Goal: Information Seeking & Learning: Find contact information

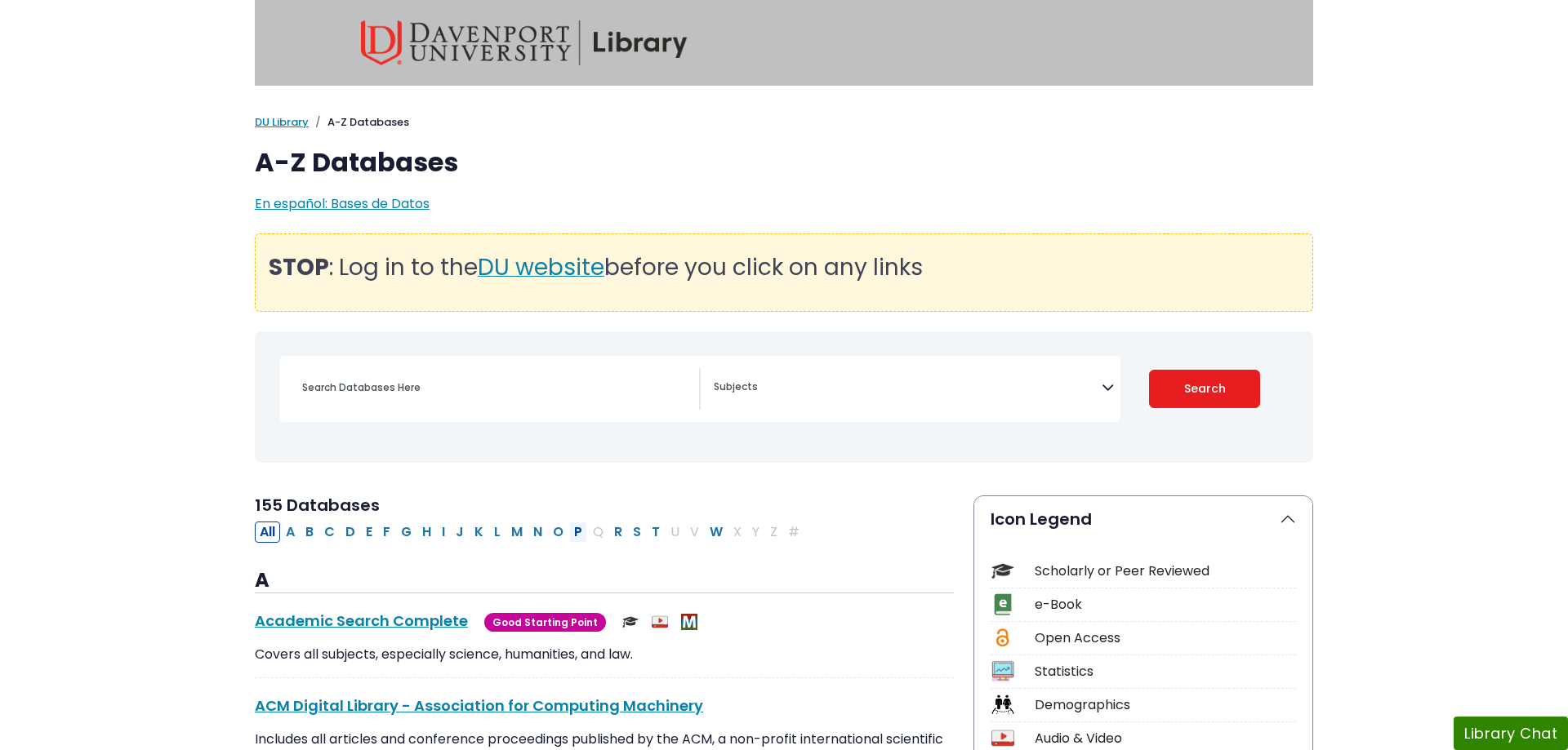
click at [577, 533] on button "P" at bounding box center [578, 532] width 18 height 21
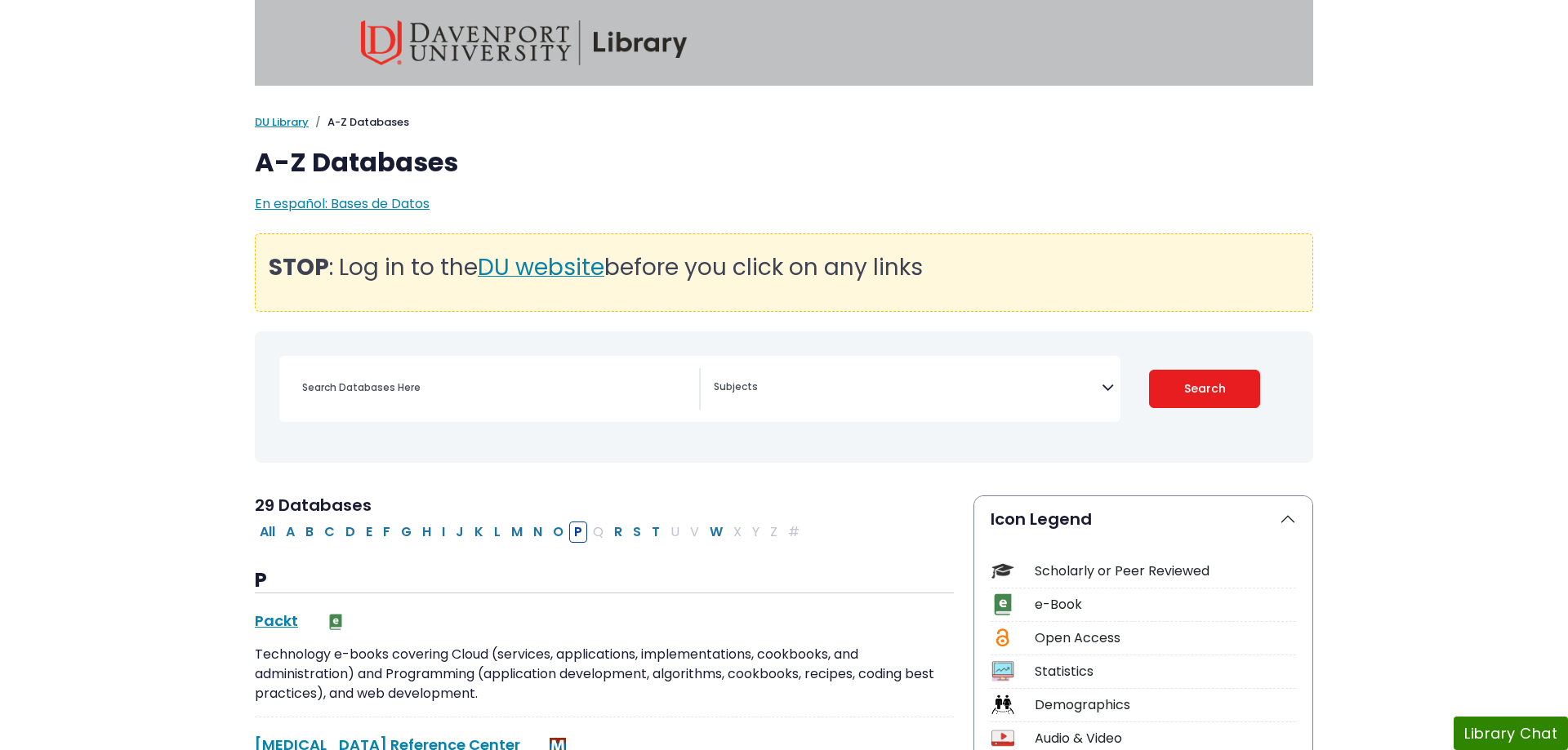
select select "Database Subject Filter"
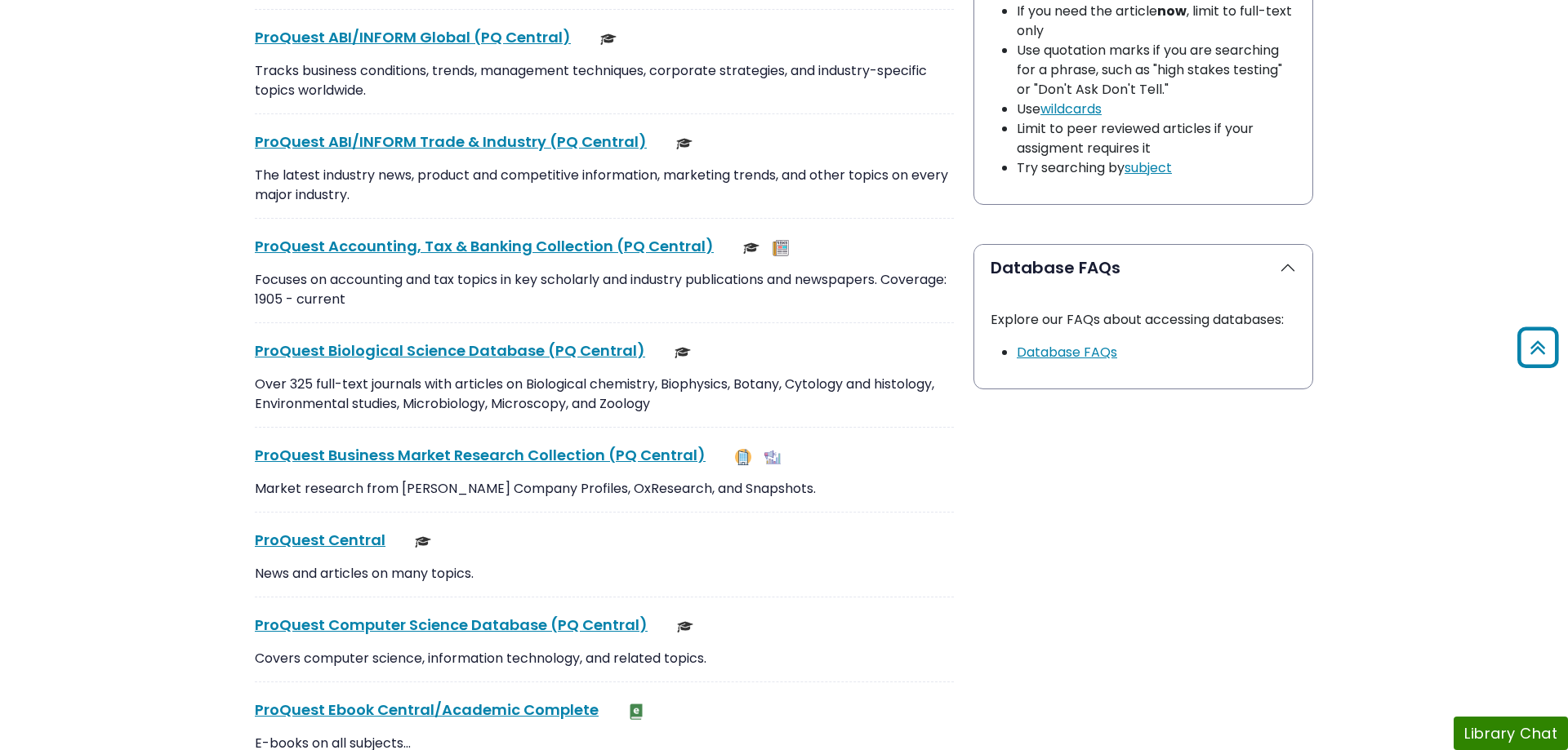
scroll to position [1582, 0]
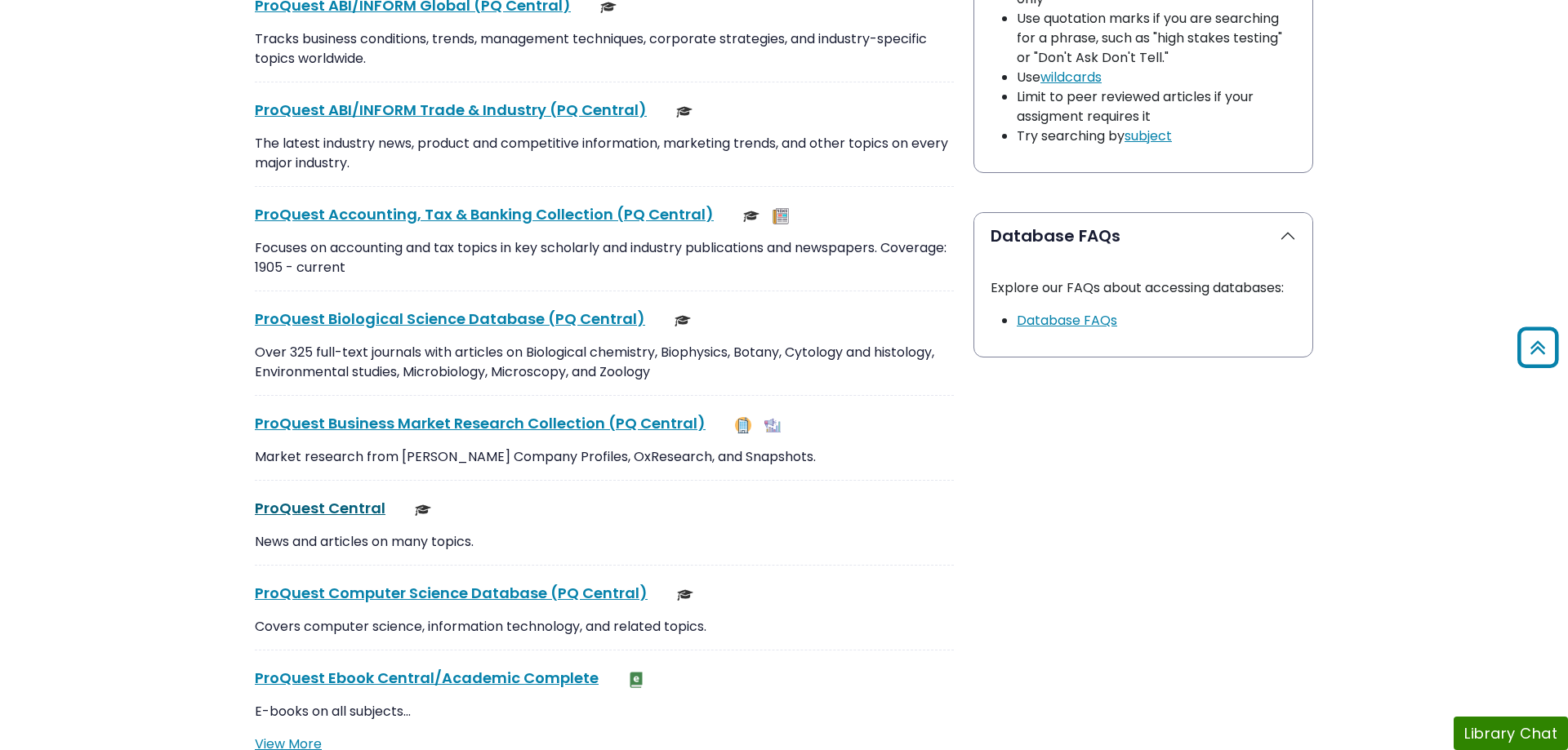
click at [412, 242] on p "Focuses on accounting and tax topics in key scholarly and industry publications…" at bounding box center [604, 258] width 699 height 39
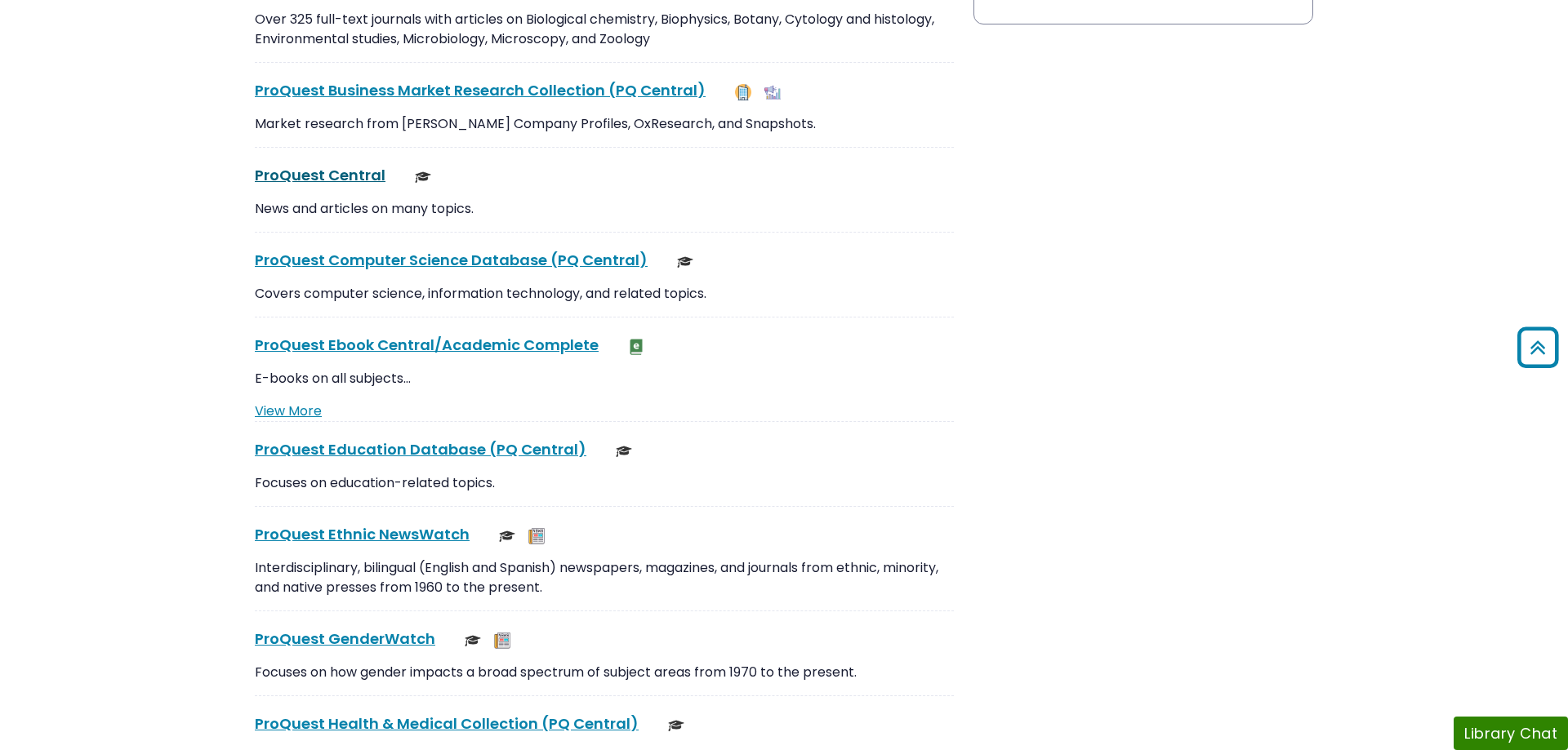
click at [351, 181] on link "ProQuest Central This link opens in a new window" at bounding box center [320, 175] width 131 height 20
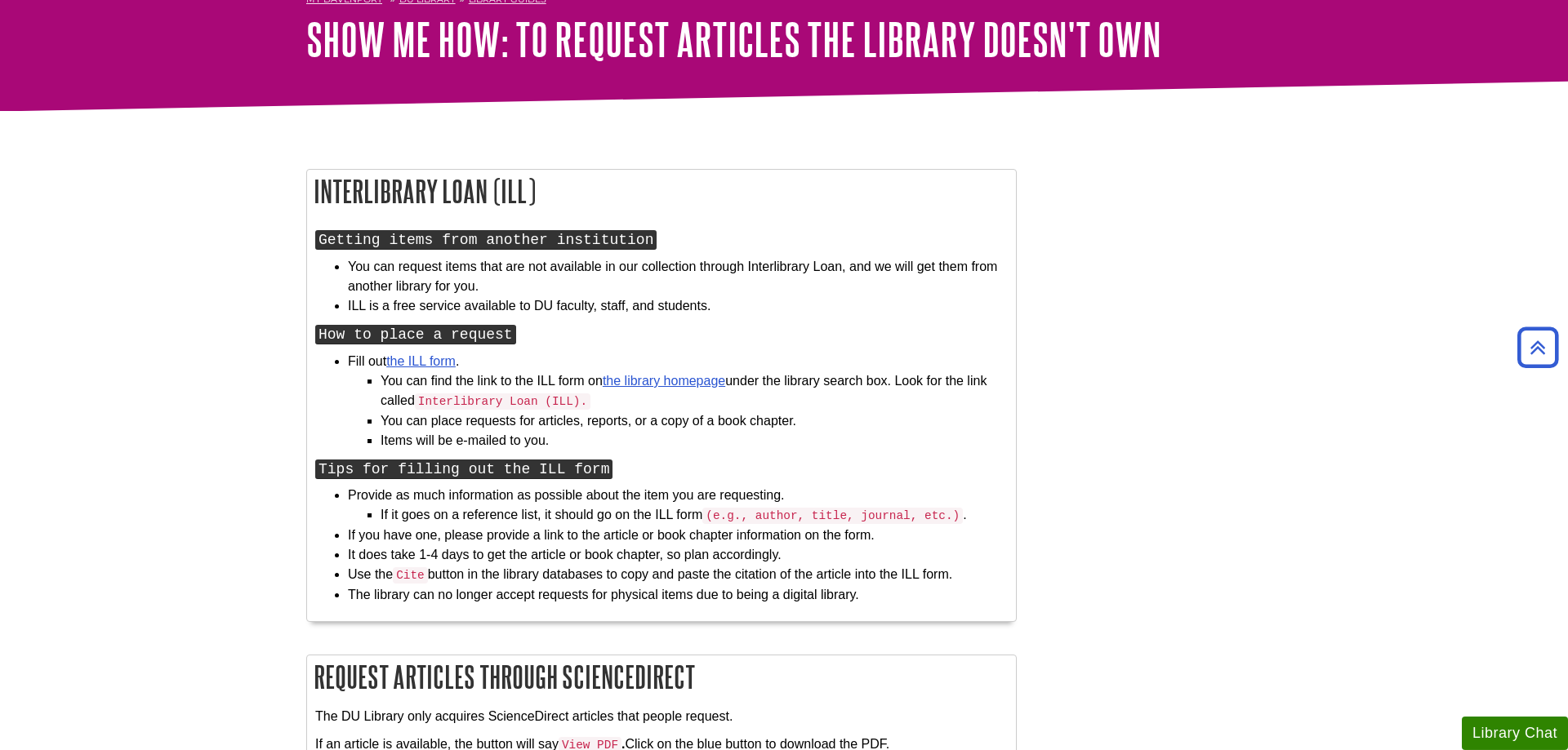
scroll to position [84, 0]
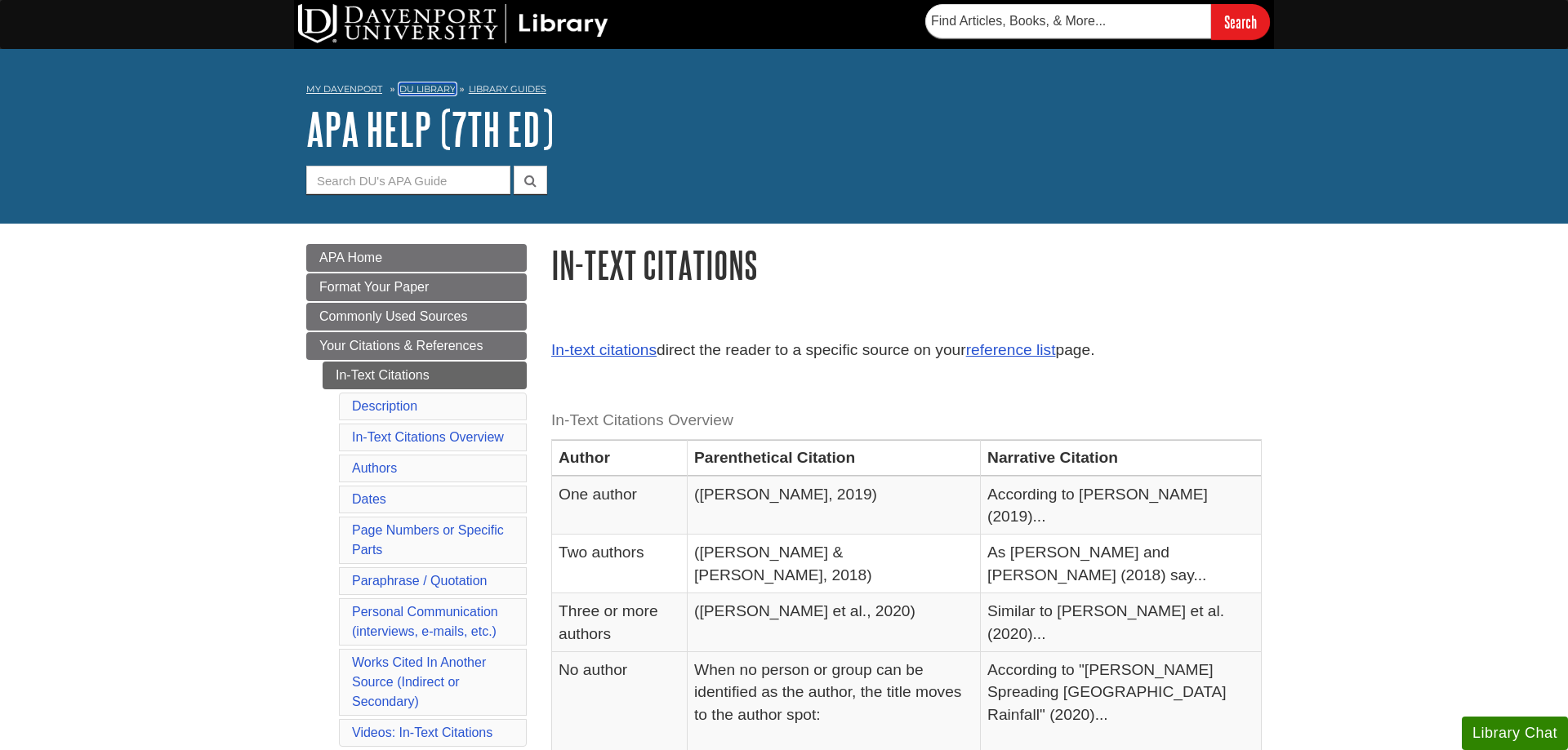
click at [410, 87] on link "DU Library" at bounding box center [427, 89] width 56 height 12
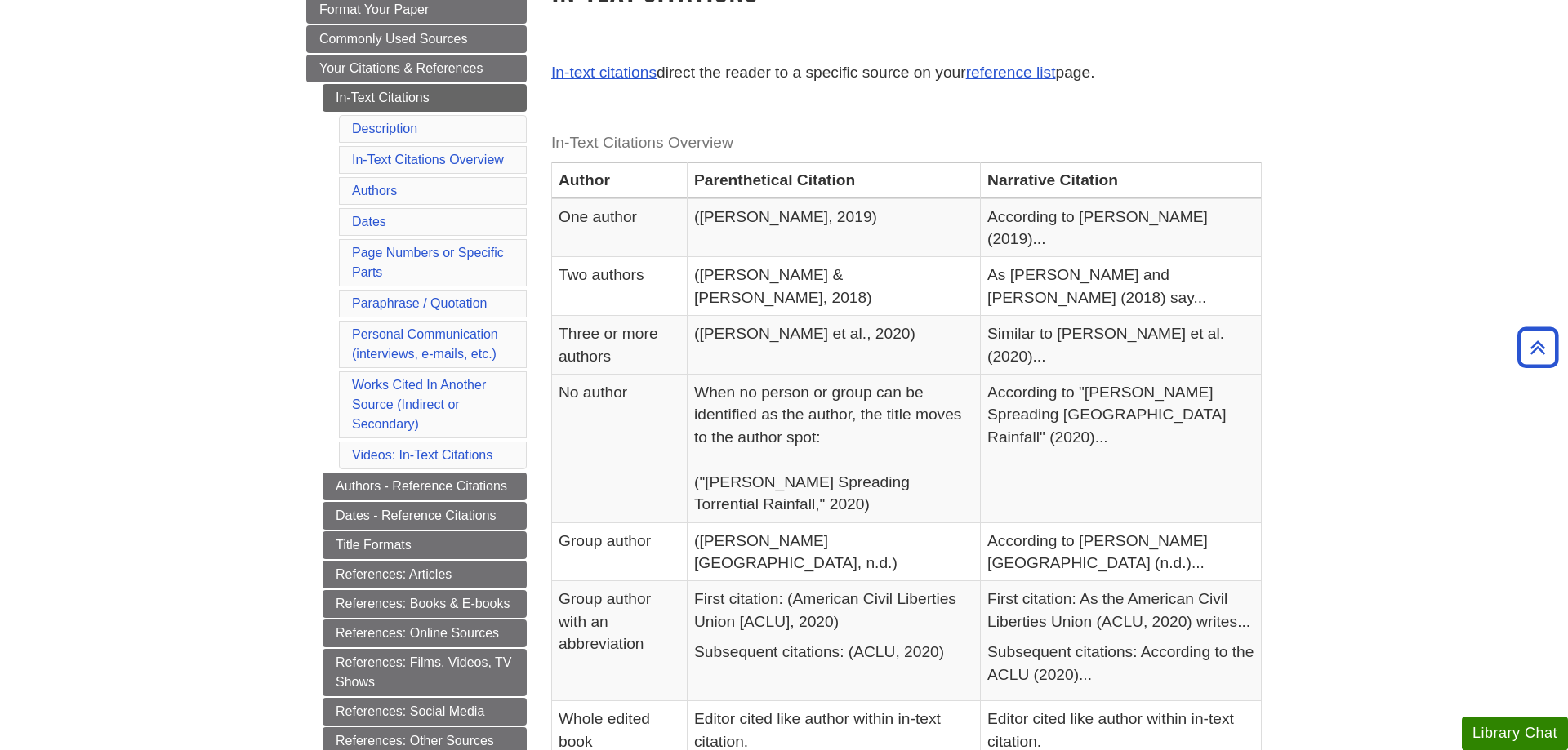
scroll to position [250, 0]
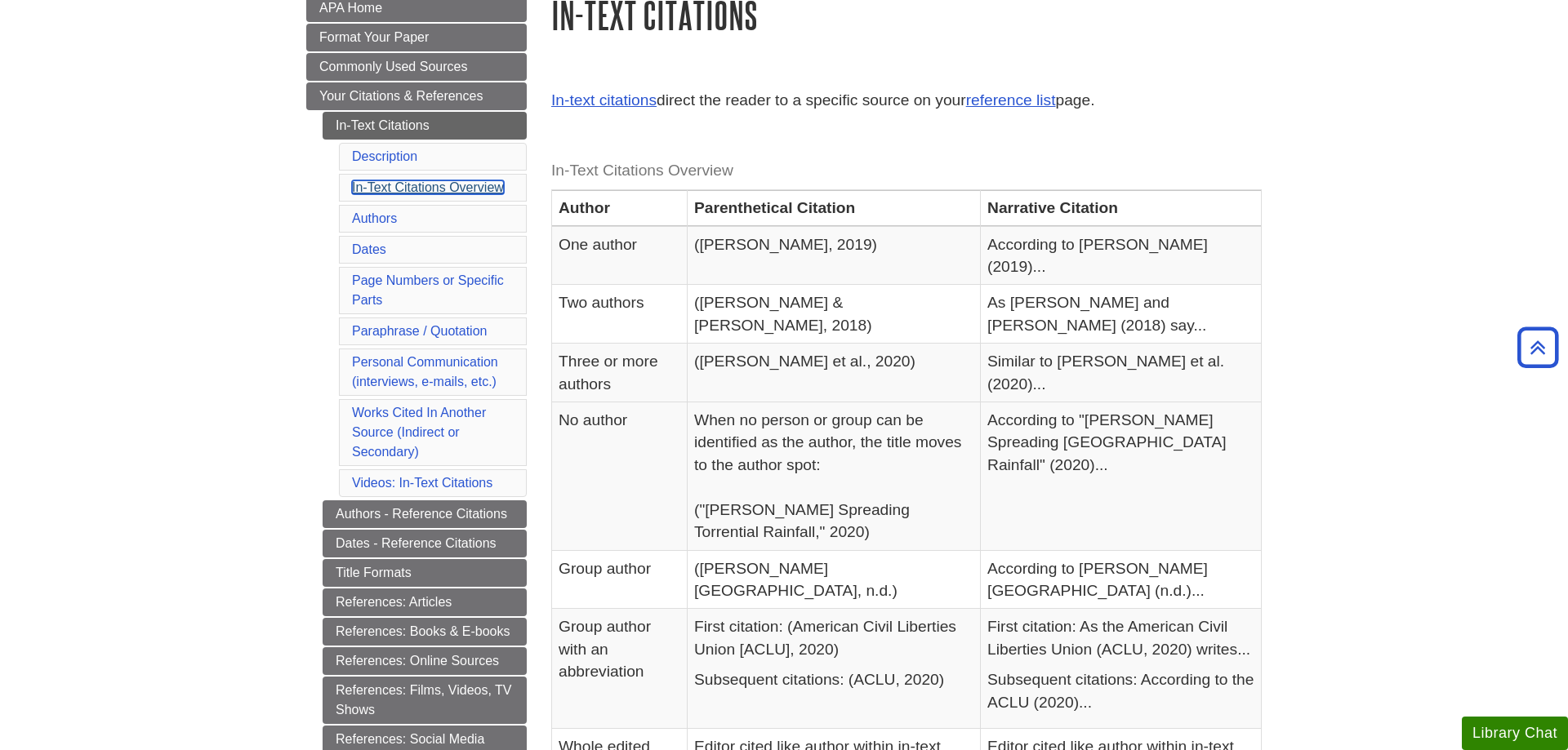
click at [391, 188] on link "In-Text Citations Overview" at bounding box center [428, 188] width 152 height 14
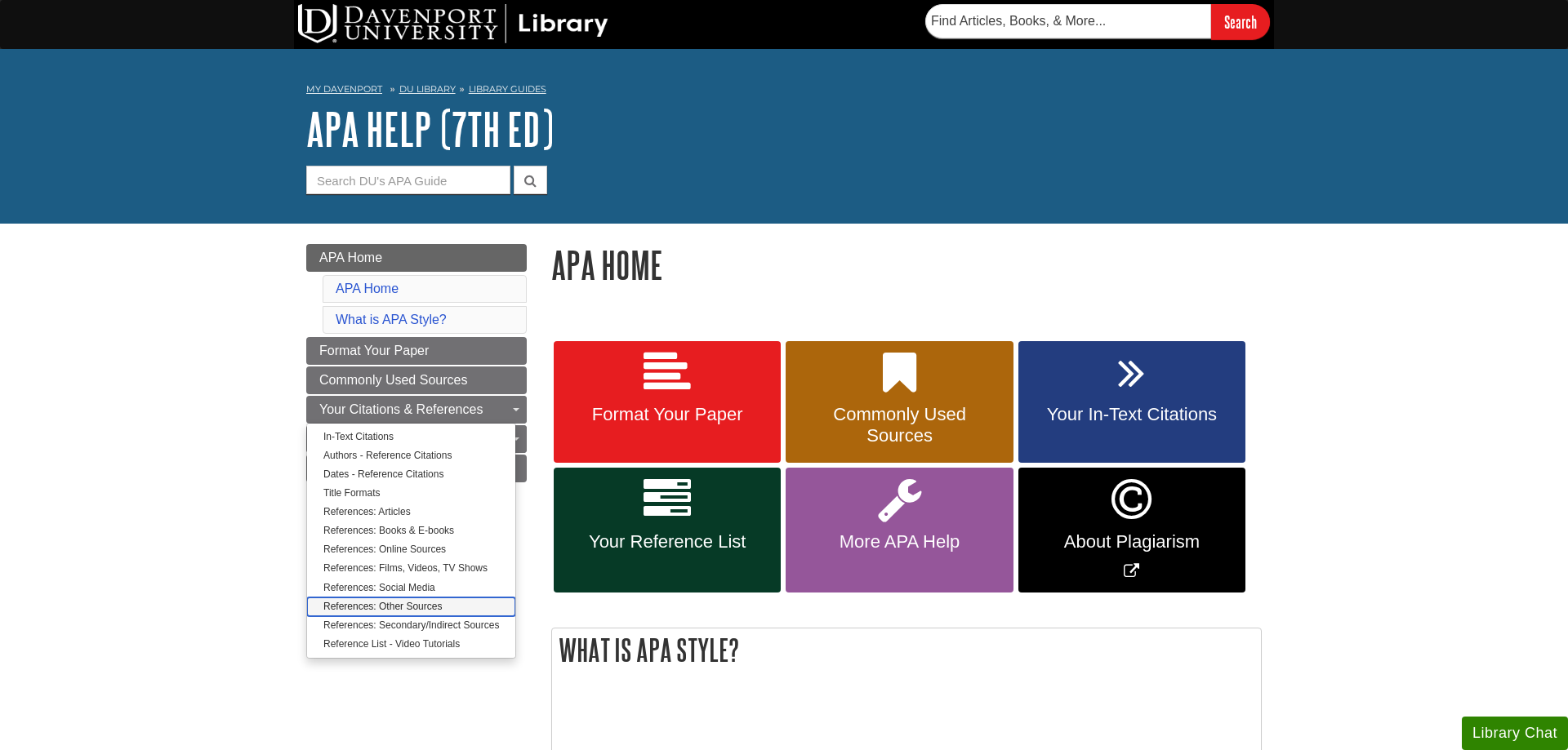
click at [398, 603] on link "References: Other Sources" at bounding box center [411, 606] width 208 height 19
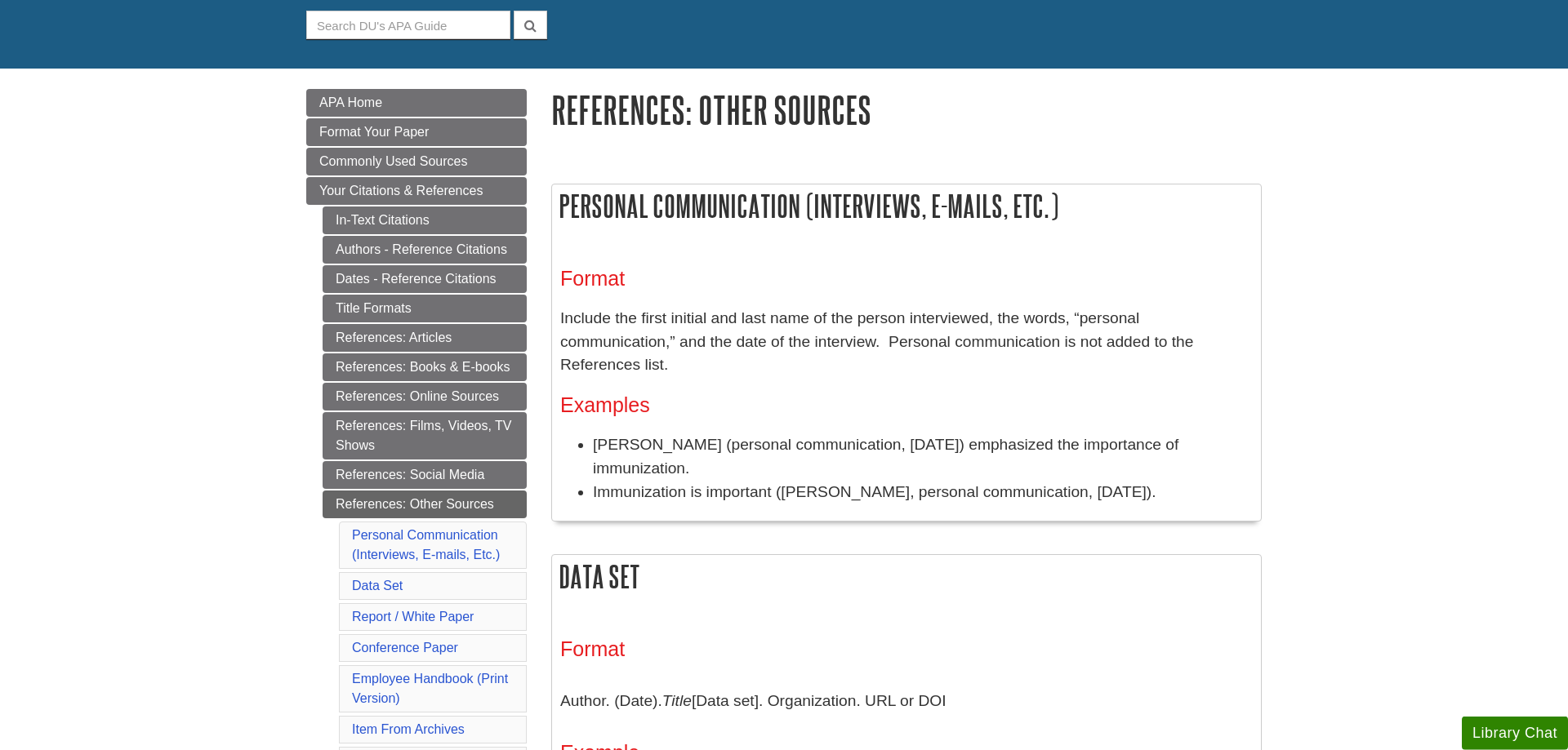
scroll to position [250, 0]
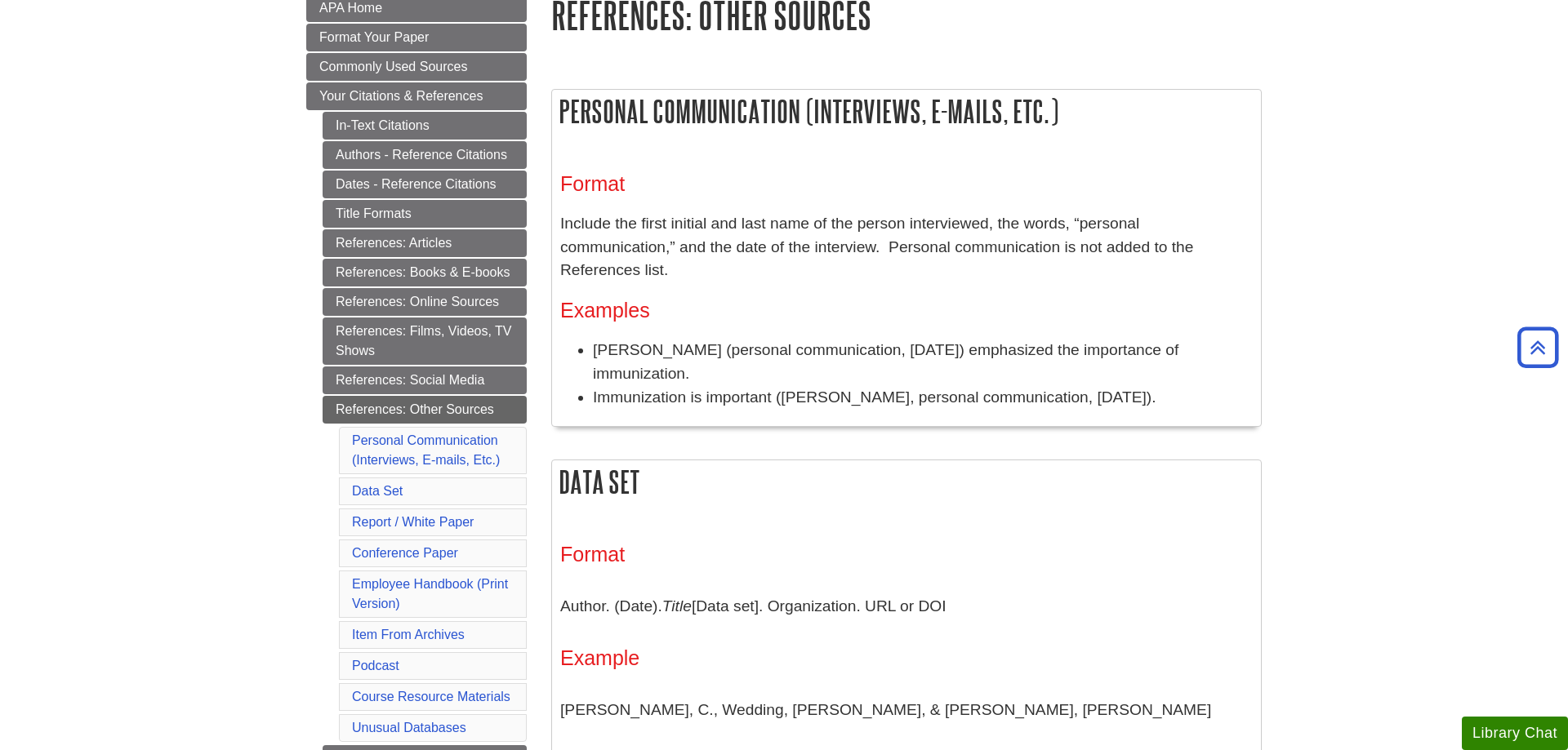
click at [469, 449] on li "Personal Communication (Interviews, E-mails, Etc.)" at bounding box center [432, 450] width 188 height 47
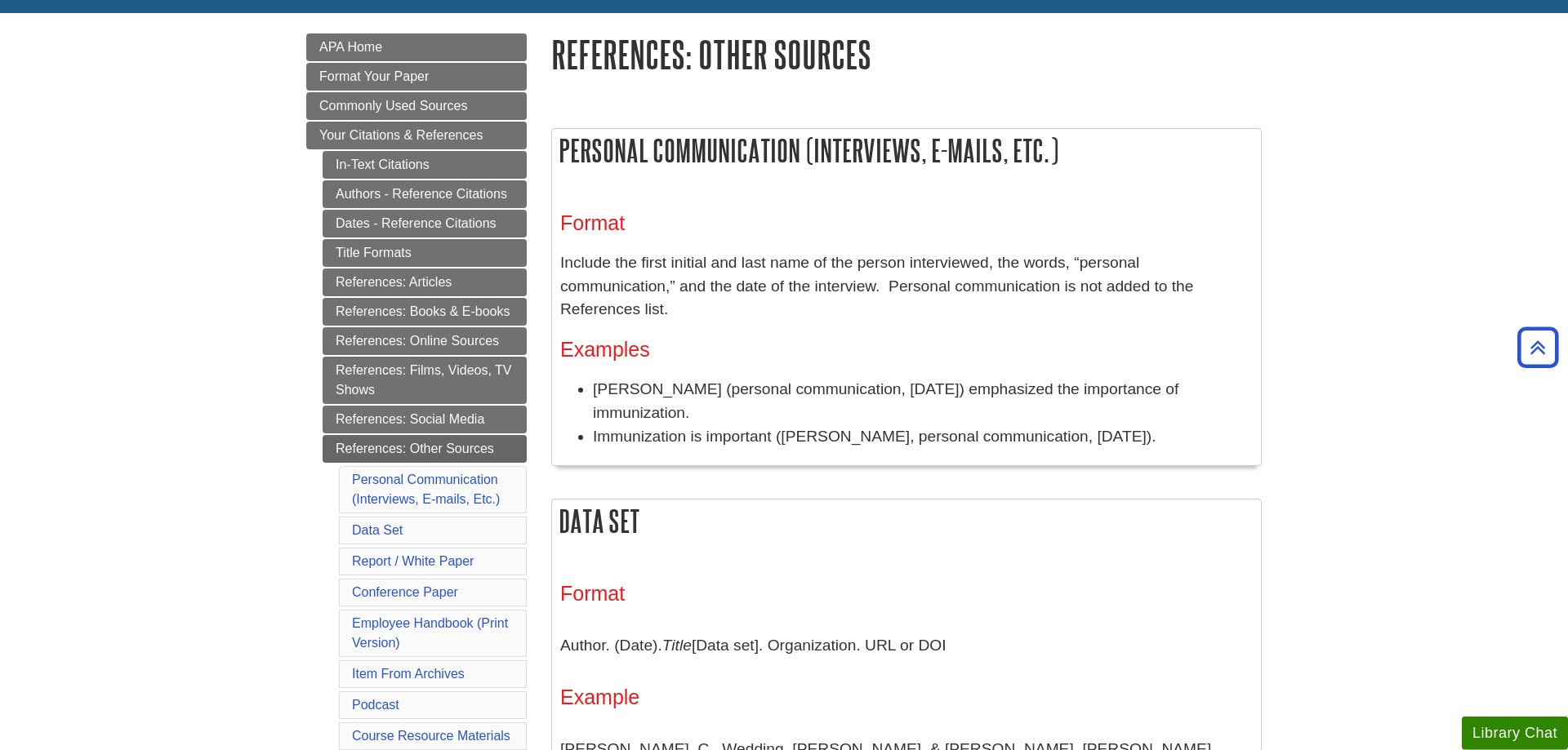
scroll to position [166, 0]
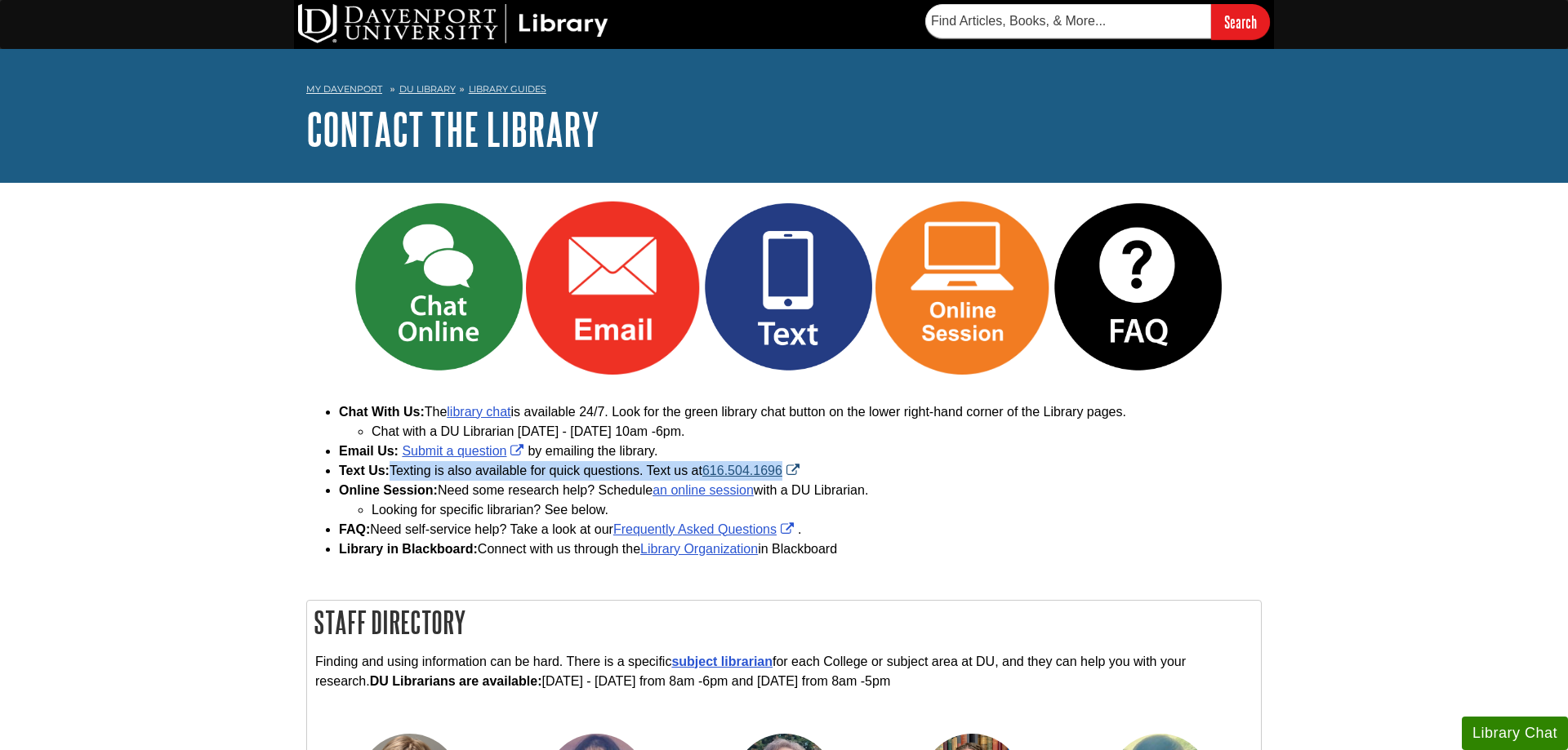
drag, startPoint x: 396, startPoint y: 475, endPoint x: 792, endPoint y: 468, distance: 396.1
click at [792, 468] on li "Text Us: Texting is also available for quick questions. Text us at 616.504.1696" at bounding box center [800, 471] width 923 height 20
drag, startPoint x: 392, startPoint y: 473, endPoint x: 789, endPoint y: 471, distance: 397.0
click at [789, 471] on li "Text Us: Texting is also available for quick questions. Text us at 616.504.1696" at bounding box center [800, 471] width 923 height 20
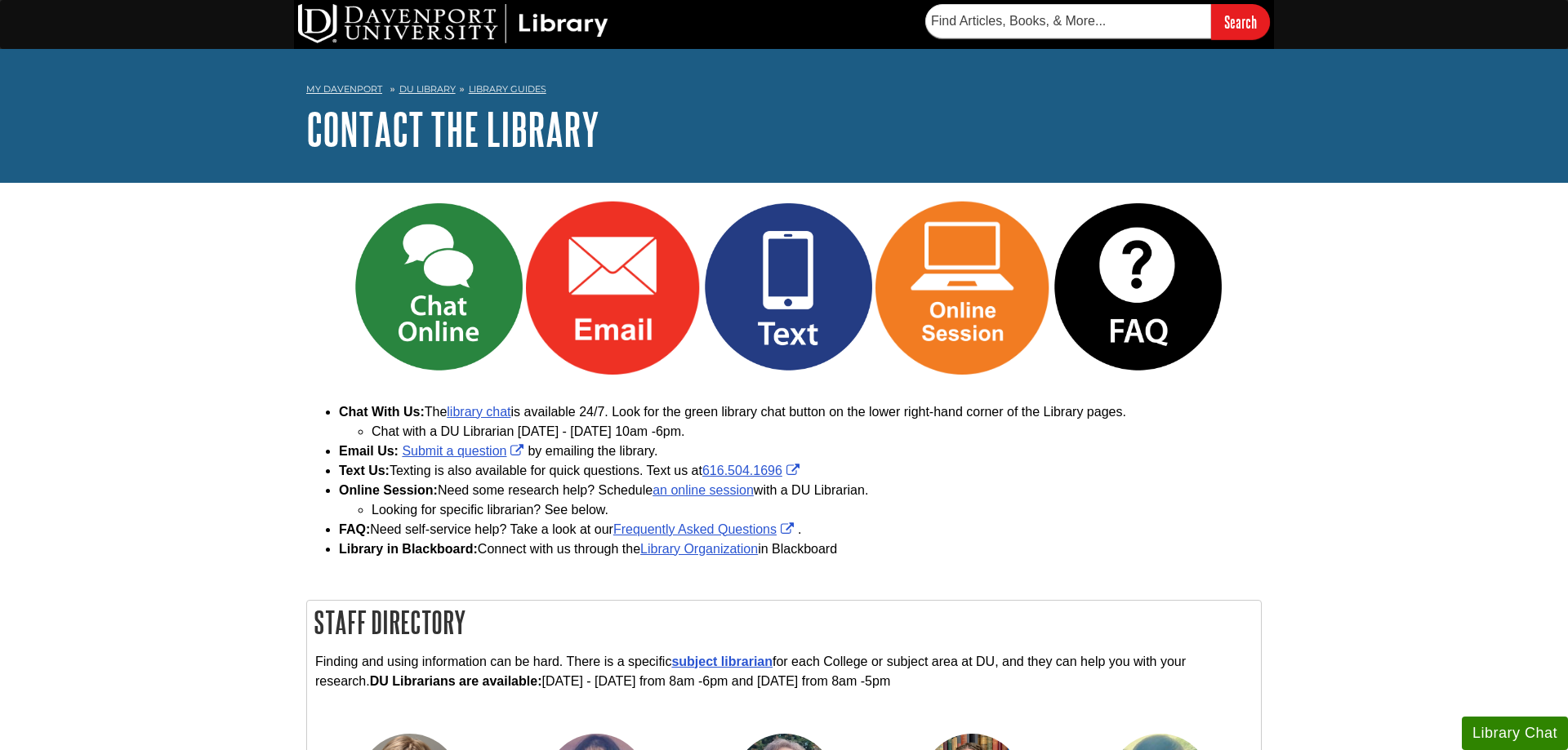
copy li "Text Us: Texting is also available for quick questions. Text us at 616.504.1696"
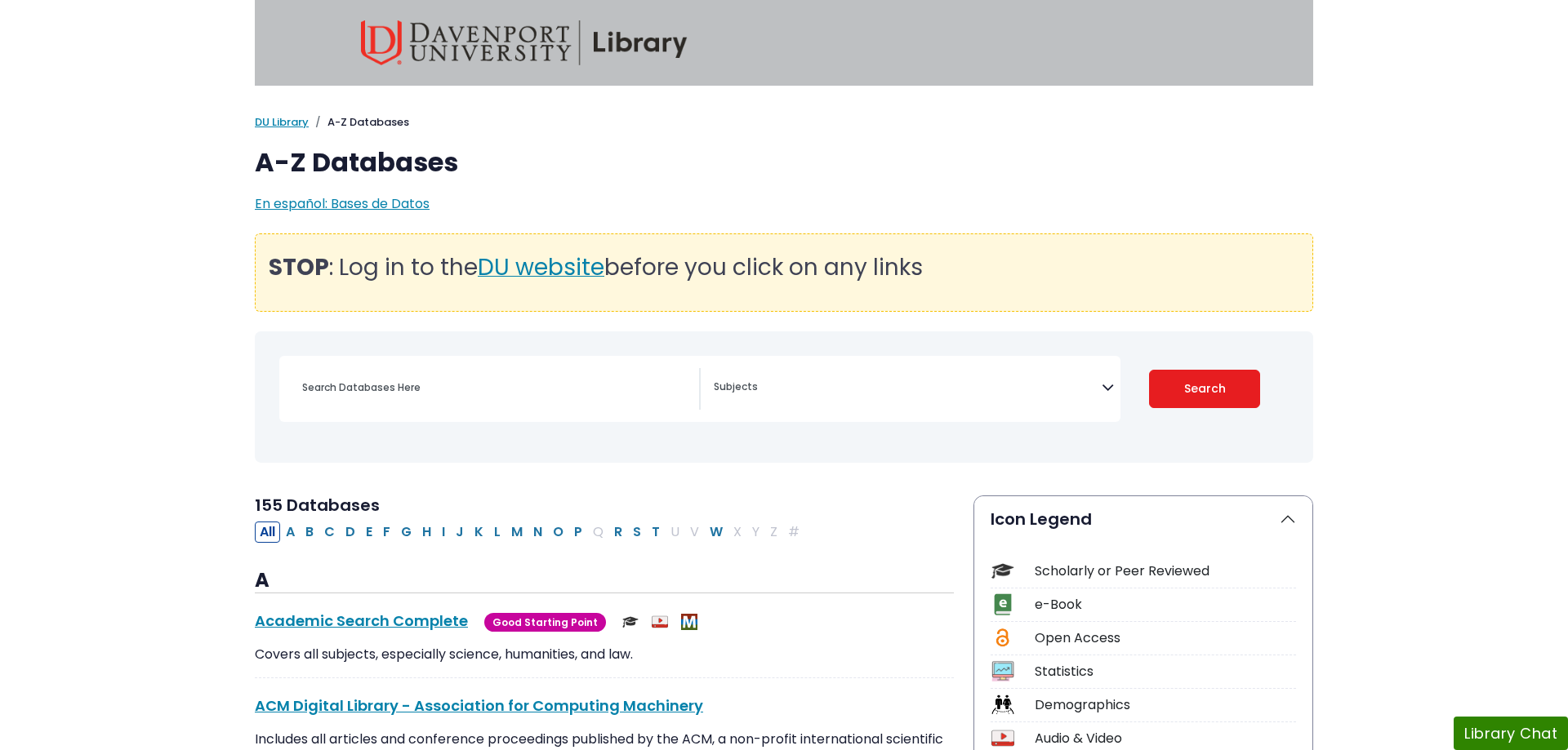
select select "Database Subject Filter"
